Goal: Transaction & Acquisition: Purchase product/service

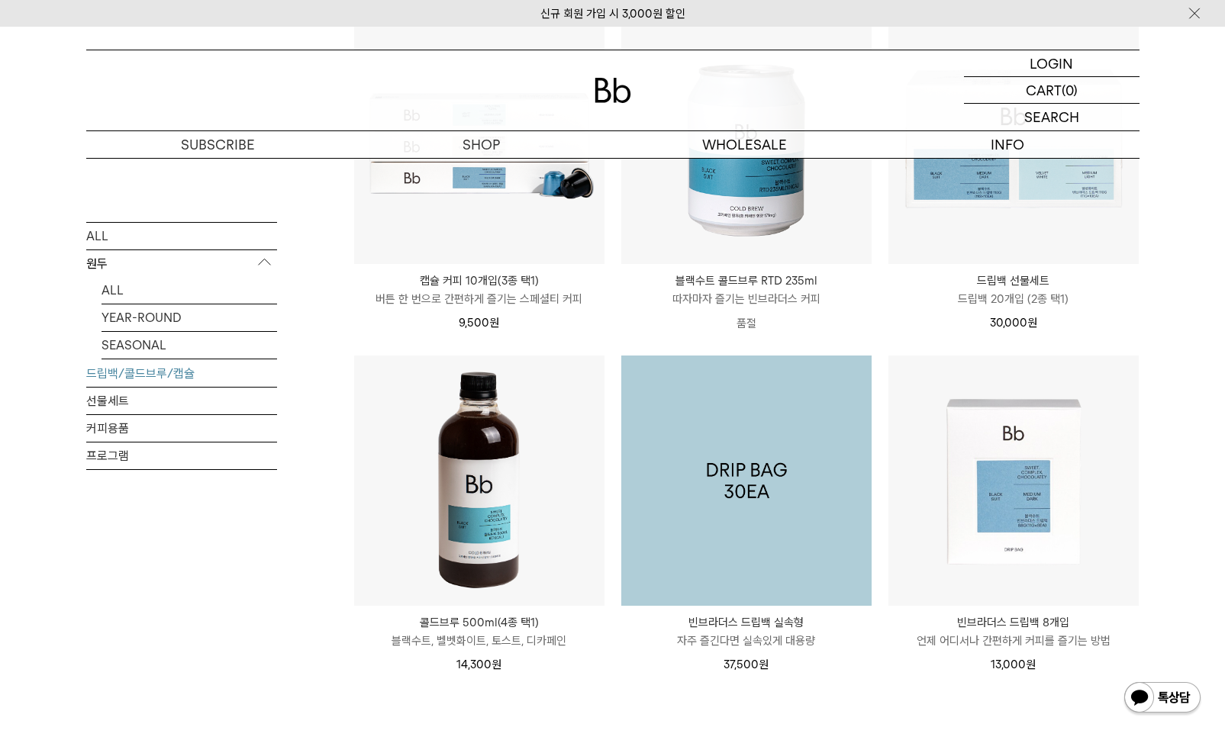
scroll to position [641, 0]
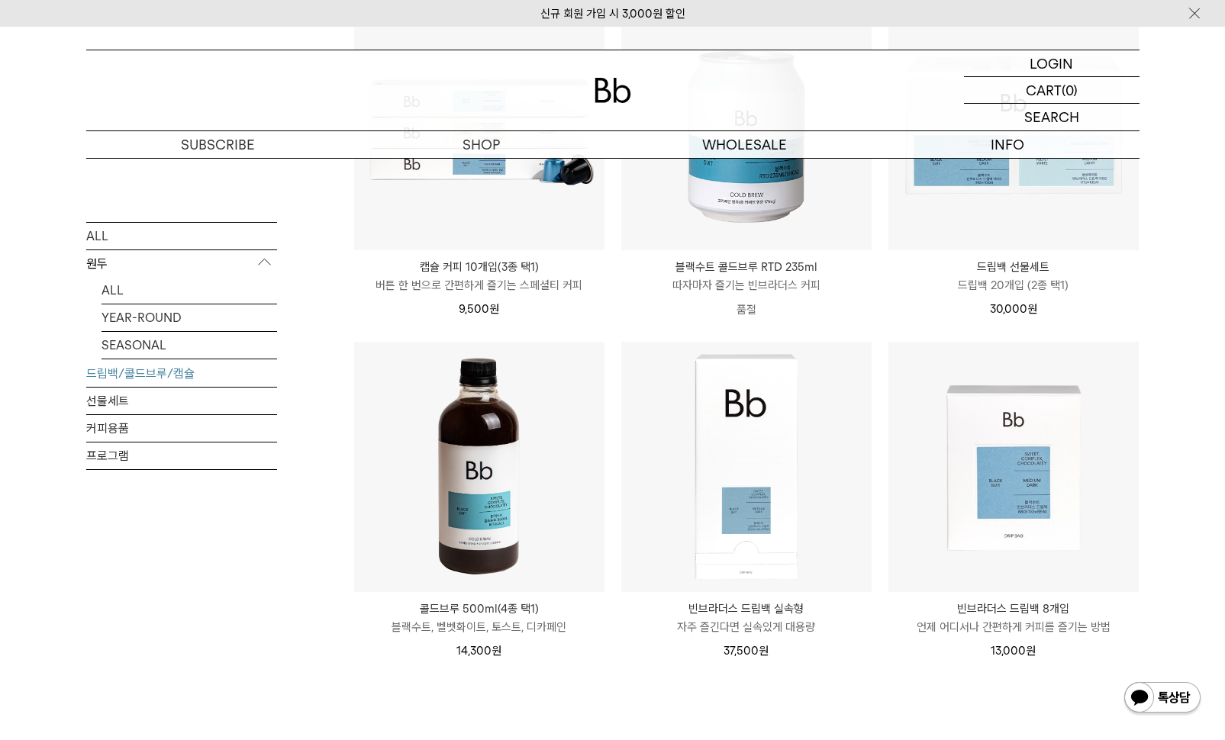
click at [495, 549] on img at bounding box center [479, 467] width 250 height 250
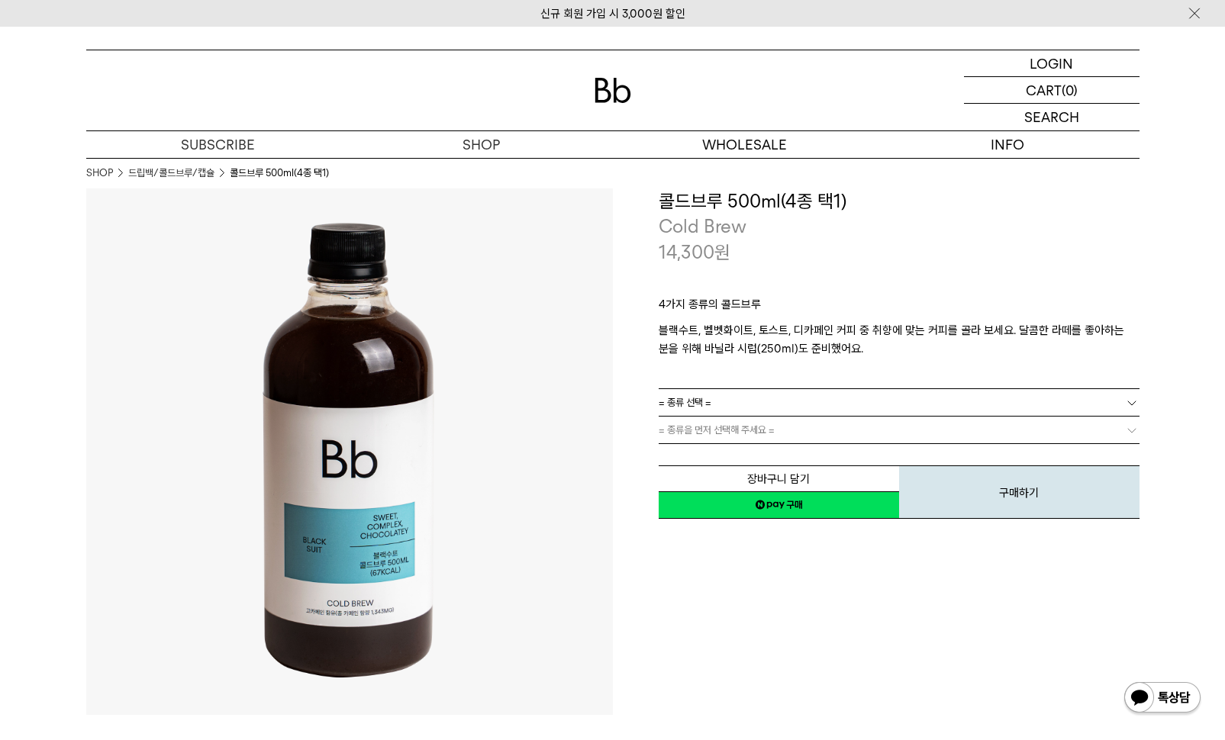
scroll to position [11, 0]
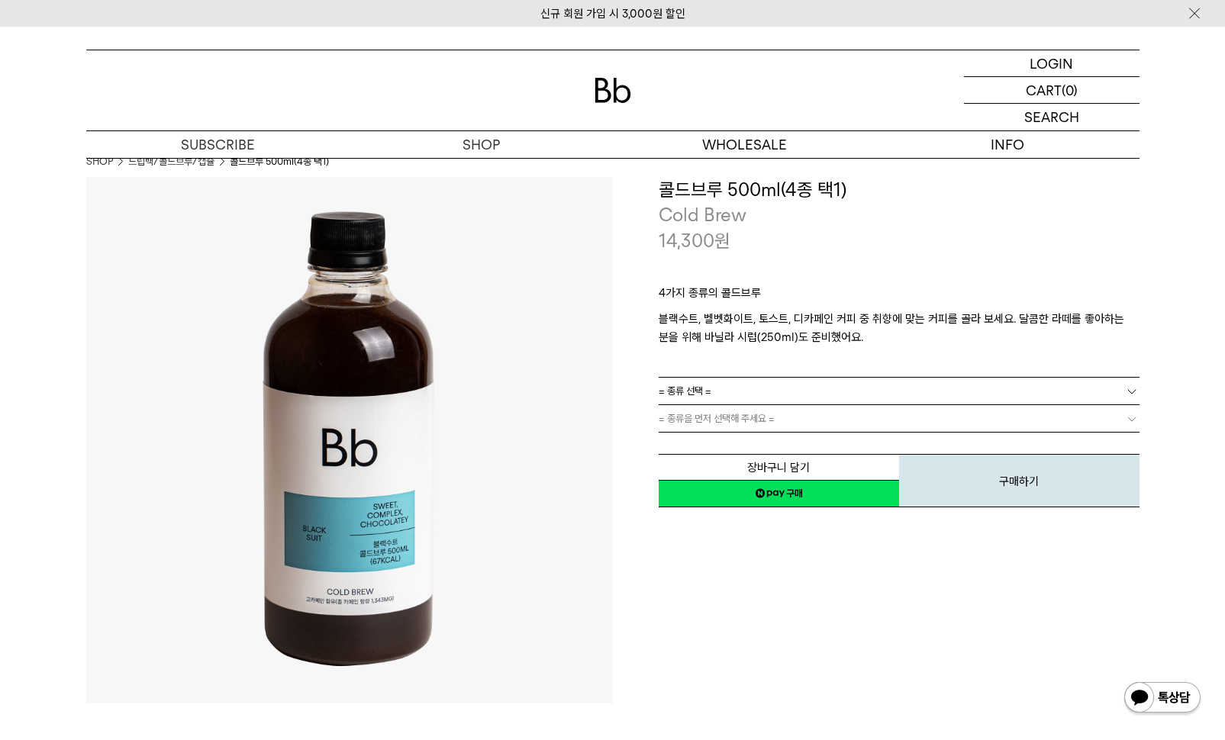
click at [586, 433] on img at bounding box center [349, 440] width 527 height 527
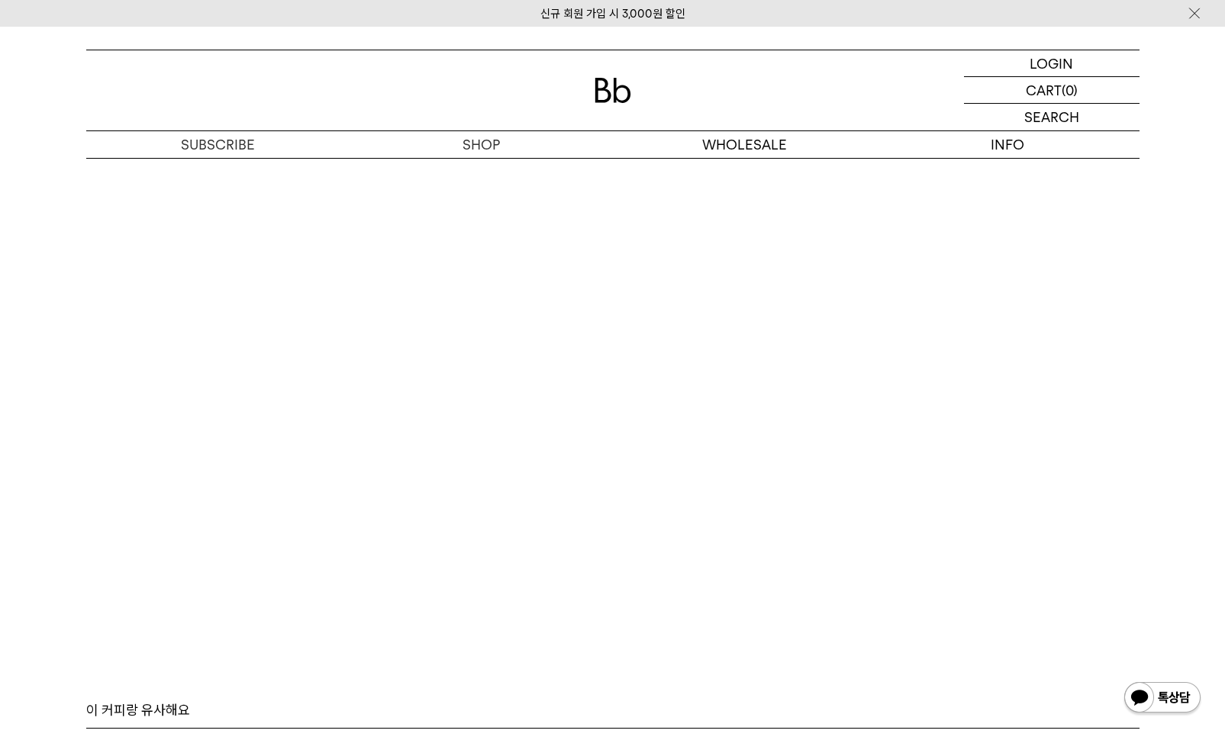
scroll to position [3871, 0]
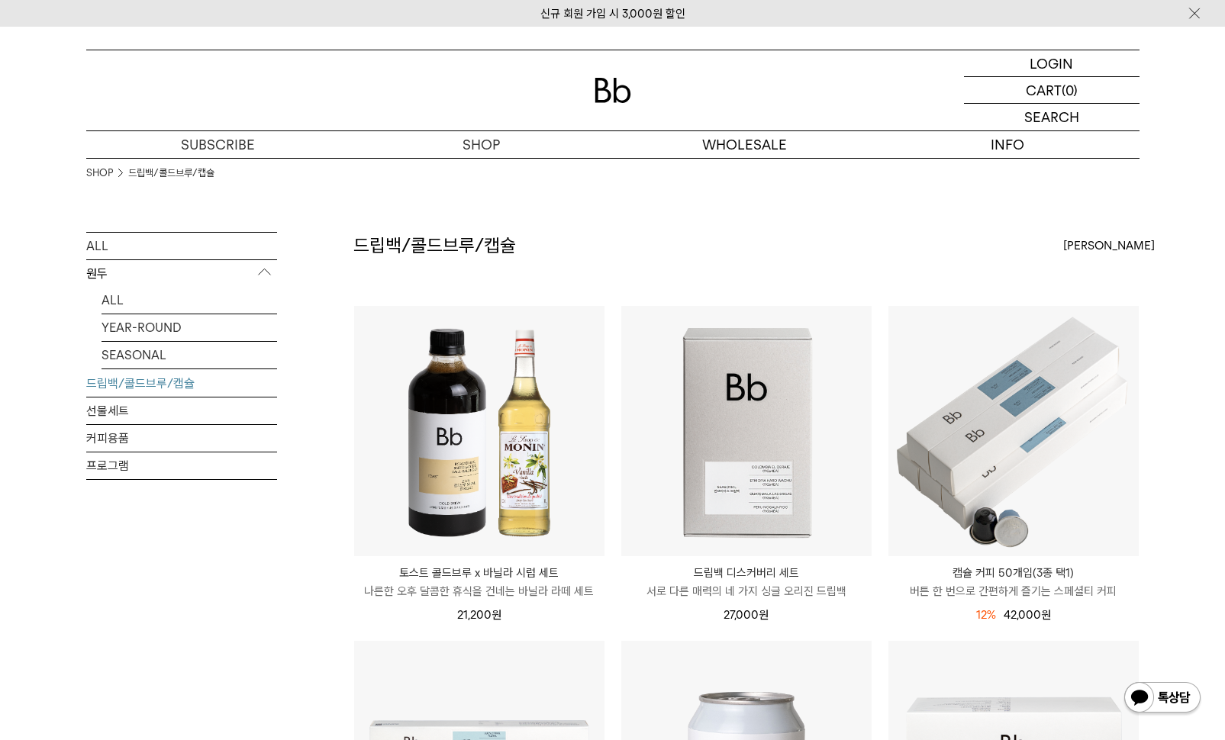
scroll to position [641, 0]
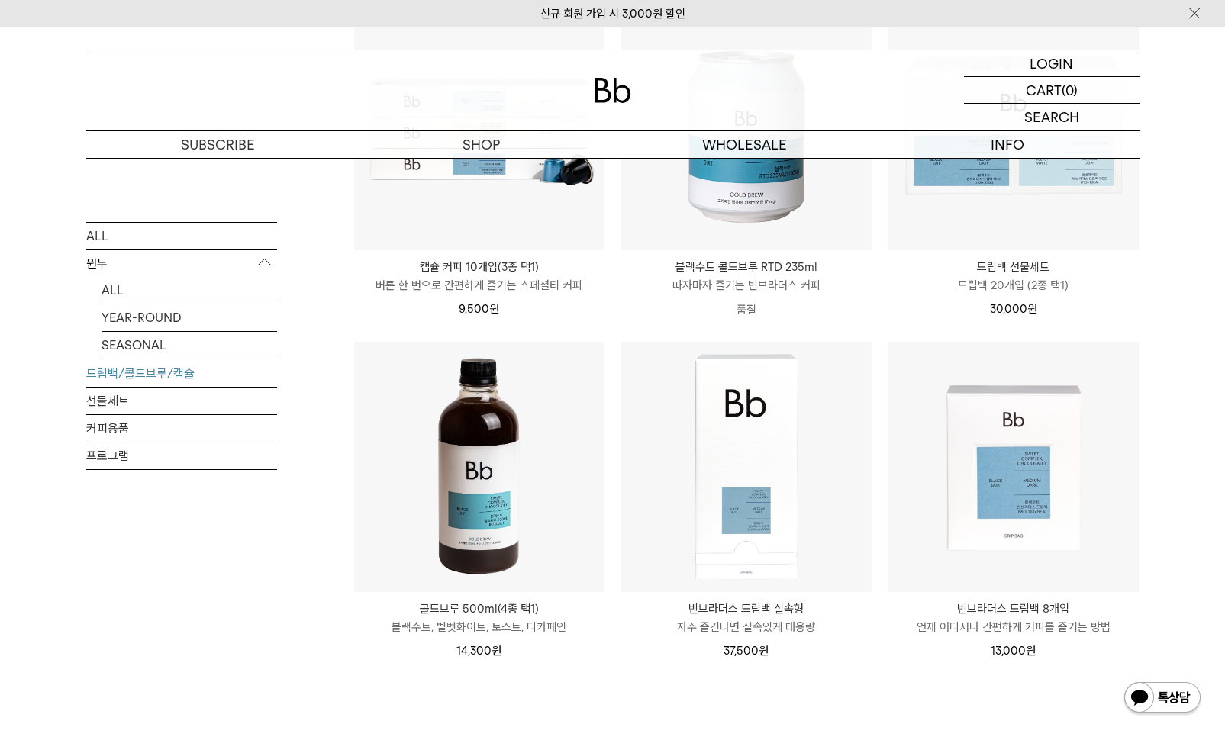
click at [127, 372] on link "드립백/콜드브루/캡슐" at bounding box center [181, 372] width 191 height 27
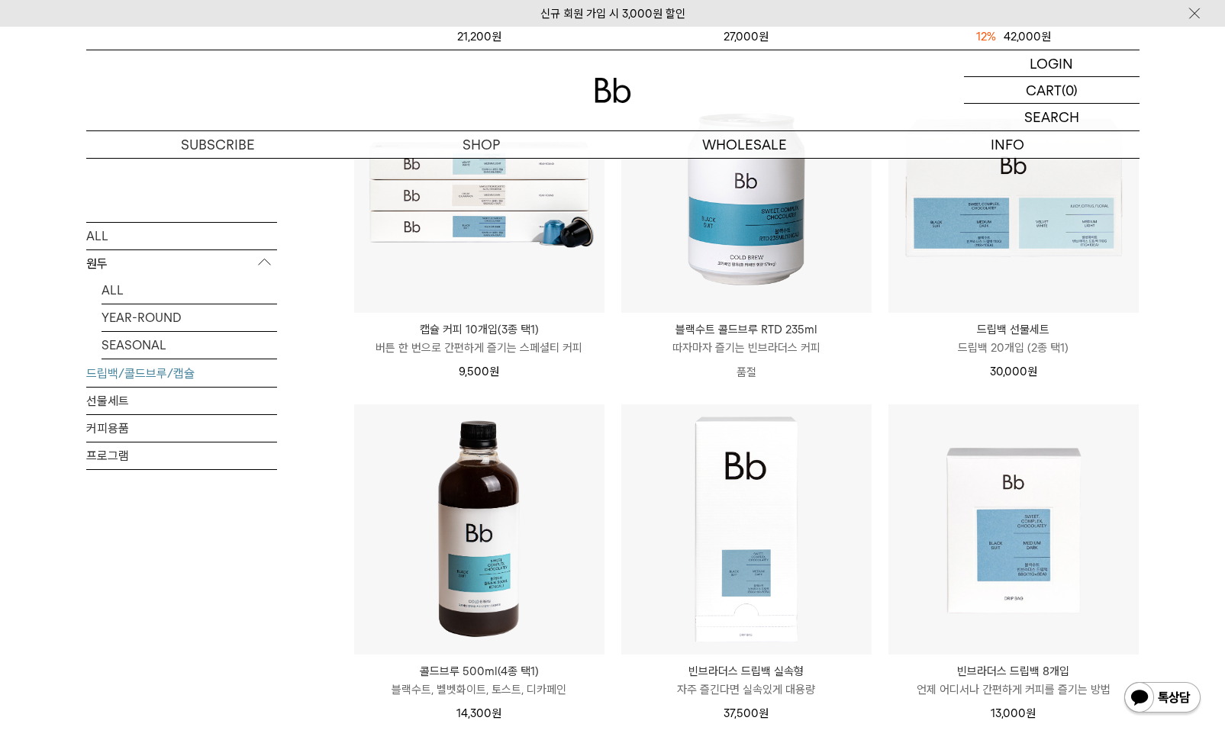
scroll to position [687, 0]
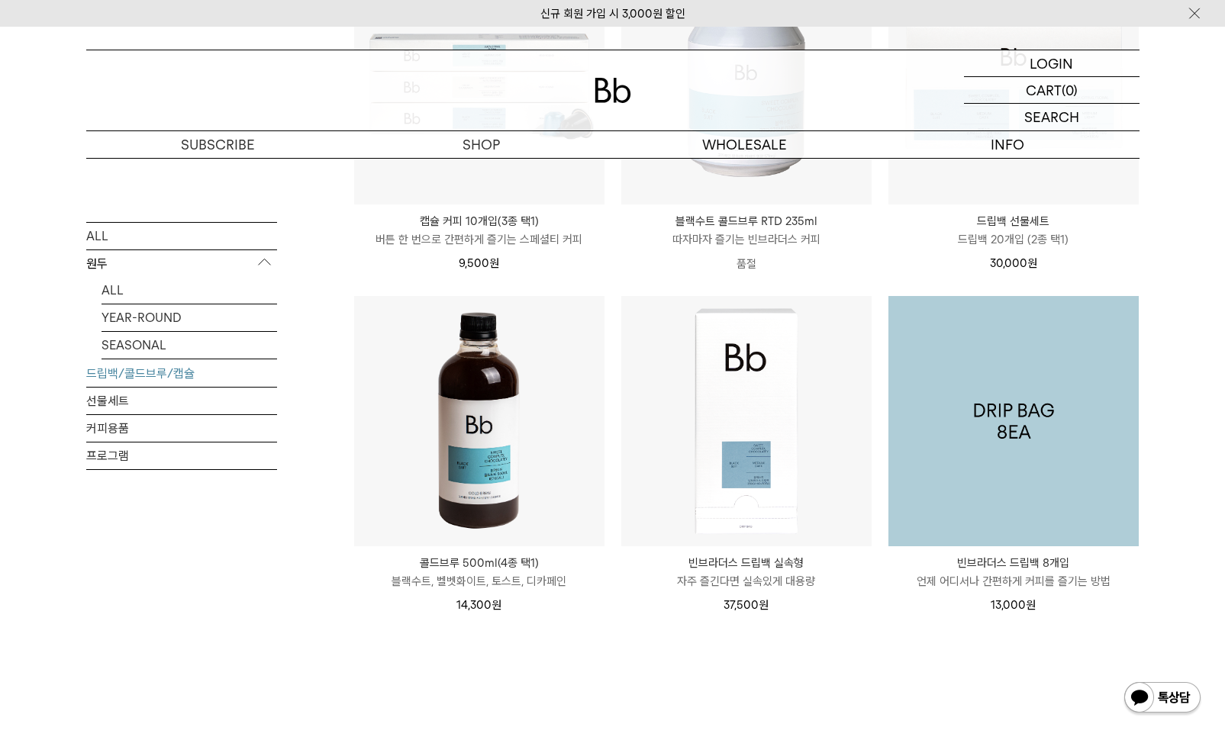
click at [994, 498] on img at bounding box center [1013, 421] width 250 height 250
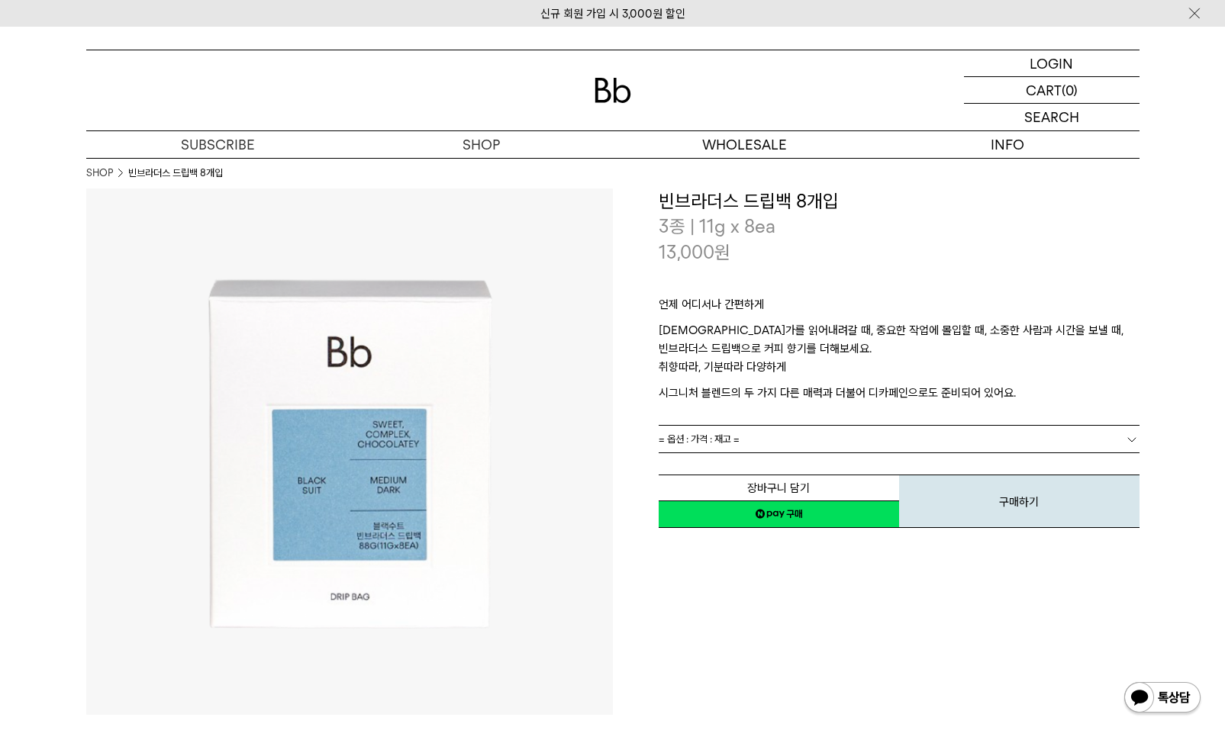
scroll to position [-1, 0]
click at [595, 430] on img at bounding box center [349, 452] width 527 height 527
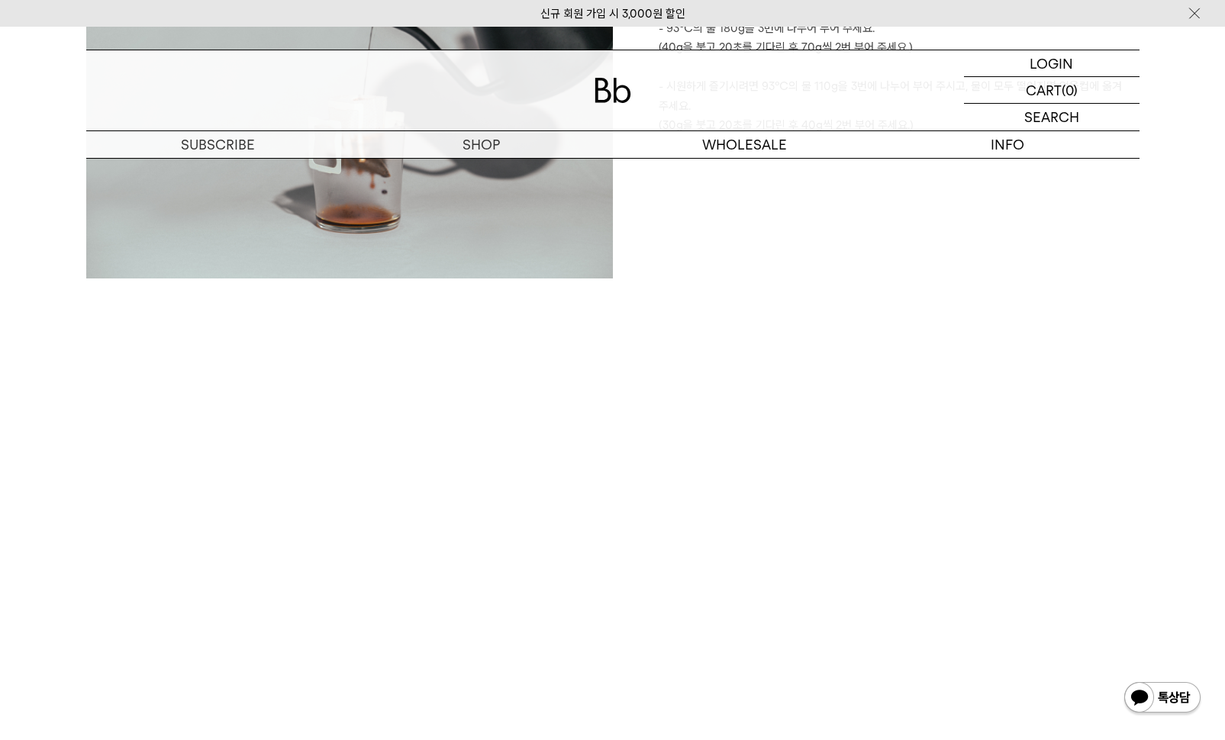
scroll to position [2025, 0]
